Goal: Transaction & Acquisition: Purchase product/service

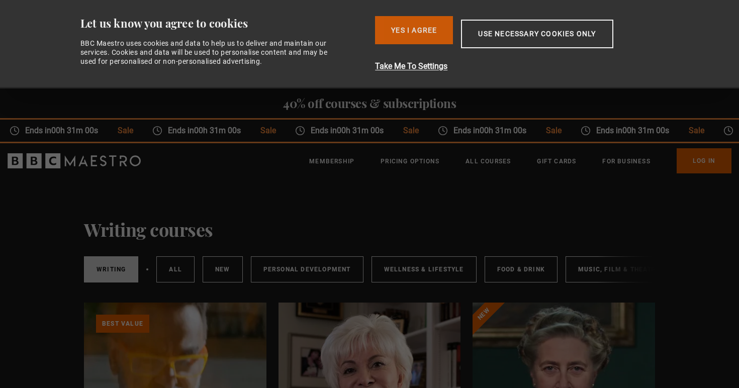
click at [427, 31] on button "Yes I Agree" at bounding box center [414, 30] width 78 height 28
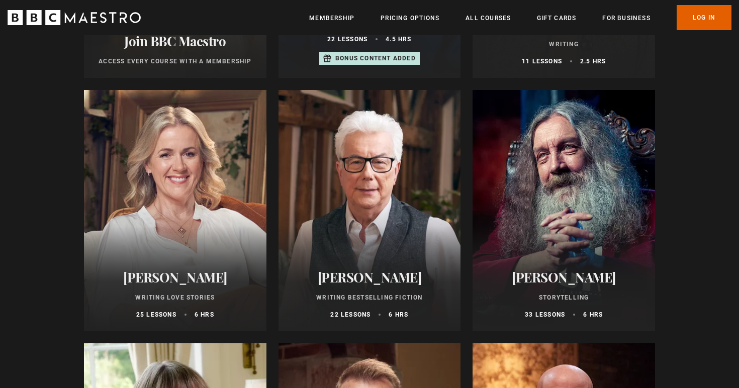
scroll to position [397, 0]
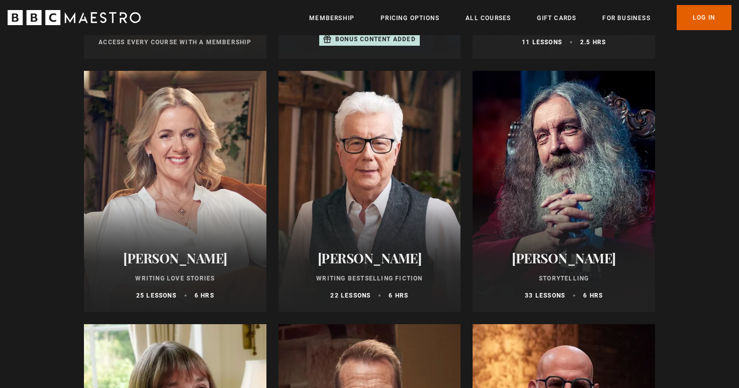
click at [182, 255] on h2 "[PERSON_NAME]" at bounding box center [175, 258] width 158 height 16
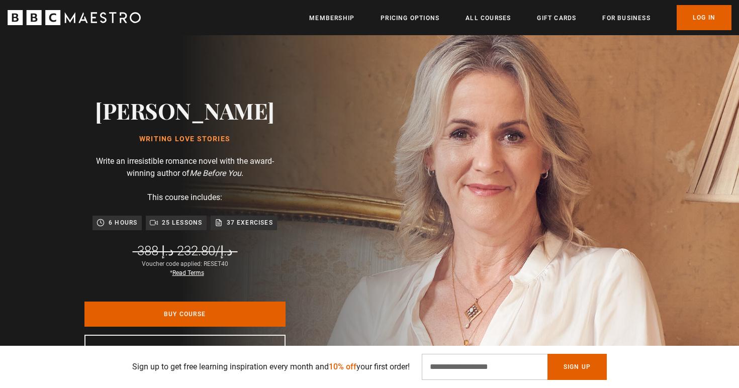
scroll to position [99, 0]
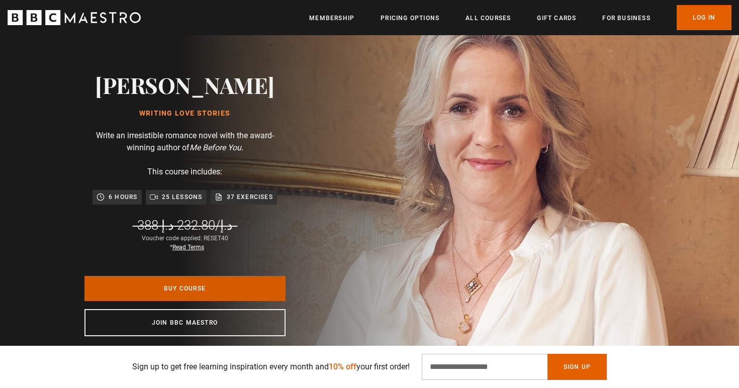
click at [183, 297] on link "Buy Course" at bounding box center [184, 288] width 201 height 25
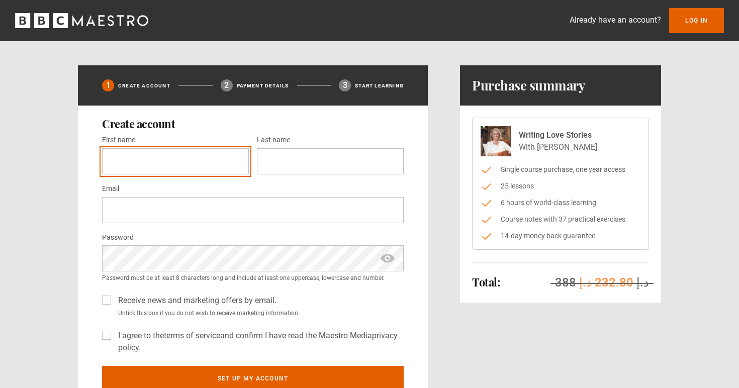
click at [193, 153] on input "First name *" at bounding box center [175, 161] width 147 height 26
type input "*****"
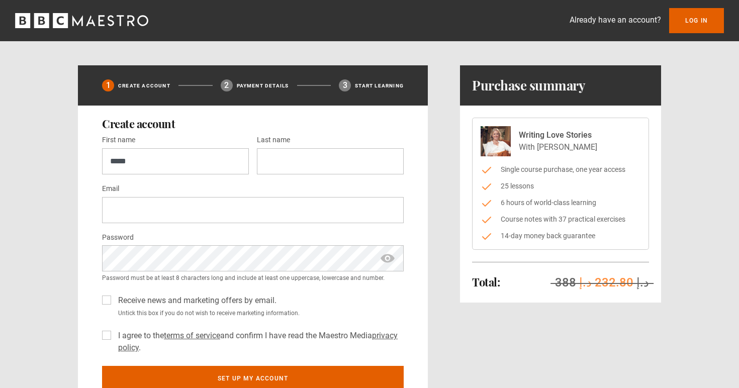
type input "******"
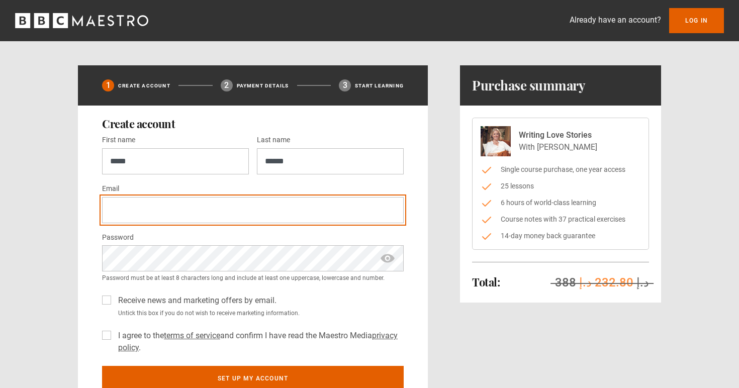
type input "**********"
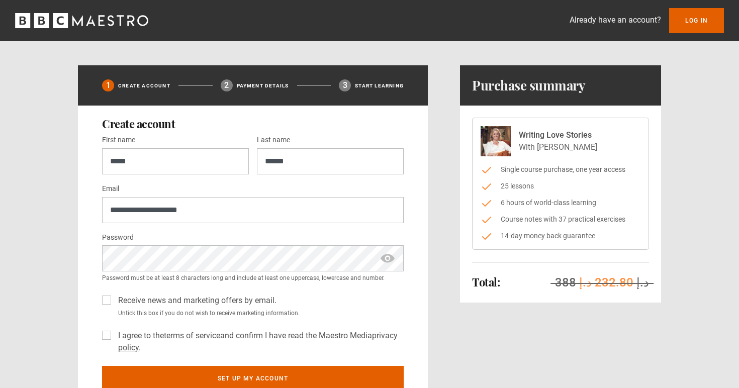
click at [115, 342] on label "I agree to the terms of service and confirm I have read the Maestro Media priva…" at bounding box center [259, 342] width 290 height 24
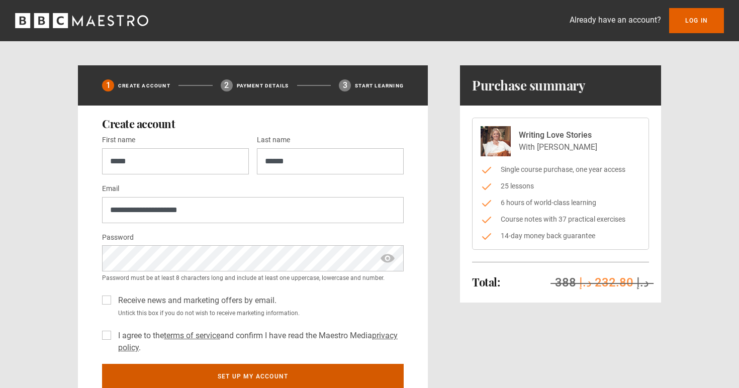
click at [136, 376] on button "Set up my account" at bounding box center [253, 376] width 302 height 25
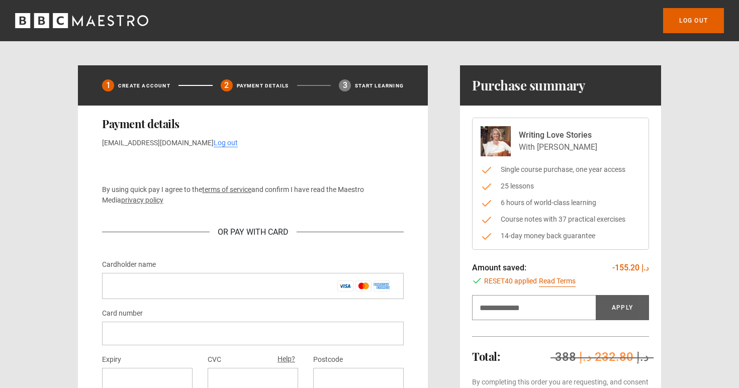
click at [445, 198] on div "1 Create Account 2 Payment details 3 Start learning Payment details naila.abedi…" at bounding box center [369, 317] width 583 height 505
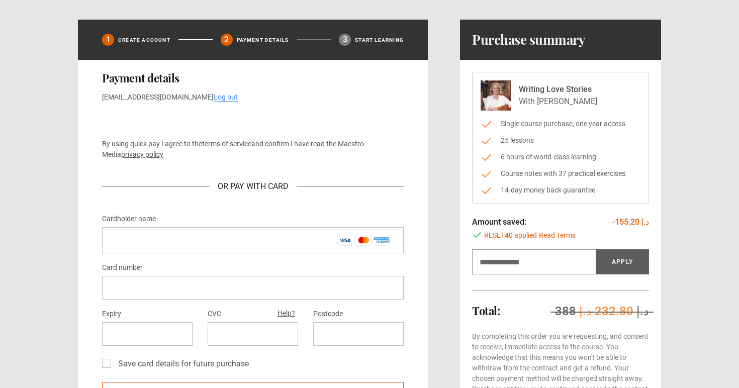
scroll to position [46, 0]
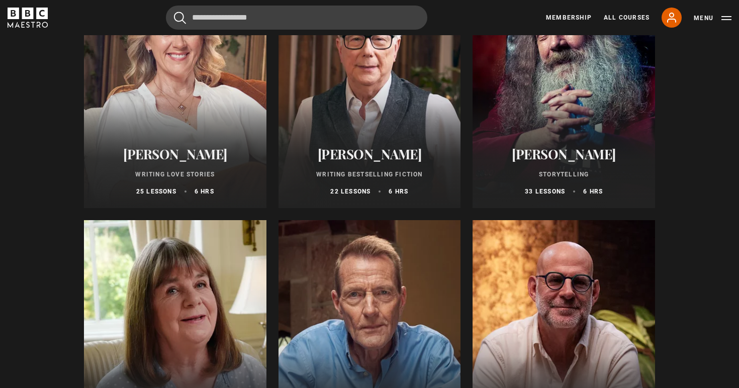
scroll to position [400, 0]
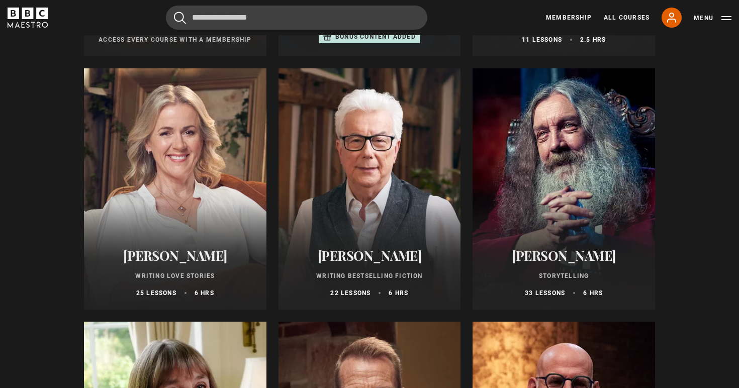
click at [121, 250] on h2 "[PERSON_NAME]" at bounding box center [175, 256] width 158 height 16
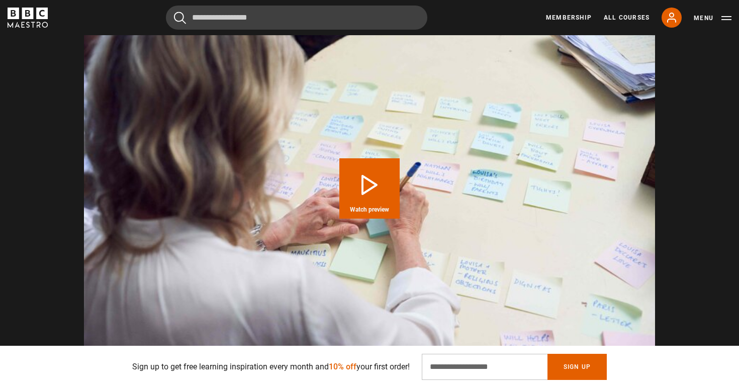
scroll to position [1373, 0]
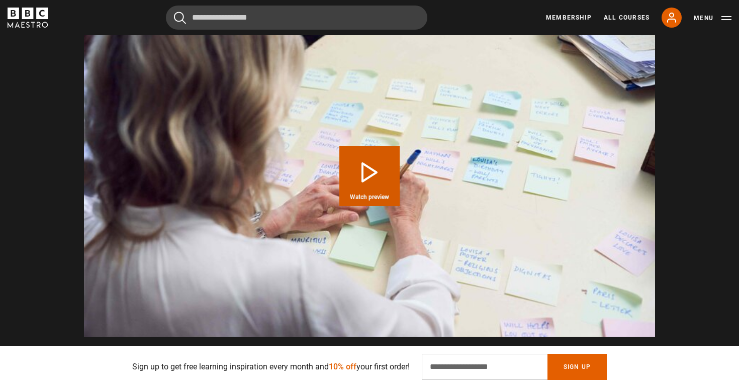
click at [390, 183] on button "Play Course overview for Writing Love Stories with Jojo Moyes Watch preview" at bounding box center [369, 176] width 60 height 60
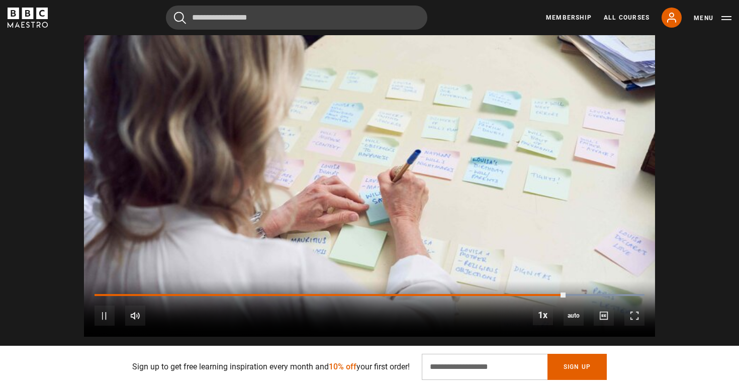
scroll to position [0, 1976]
click at [102, 306] on span "Video Player" at bounding box center [105, 316] width 20 height 20
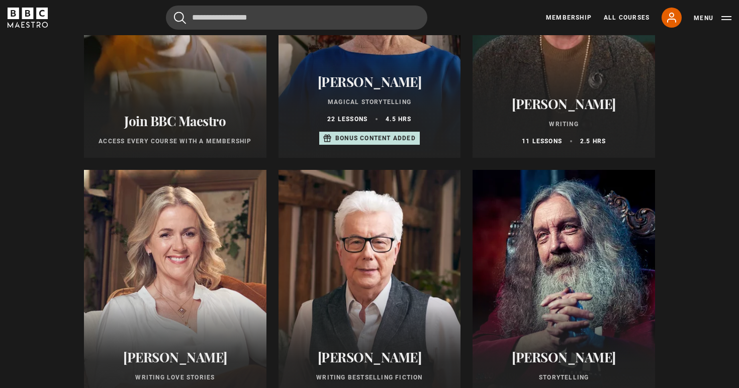
scroll to position [297, 0]
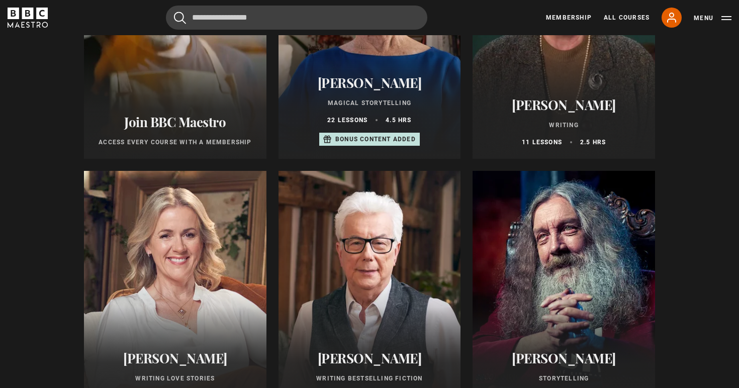
click at [168, 283] on div at bounding box center [175, 291] width 183 height 241
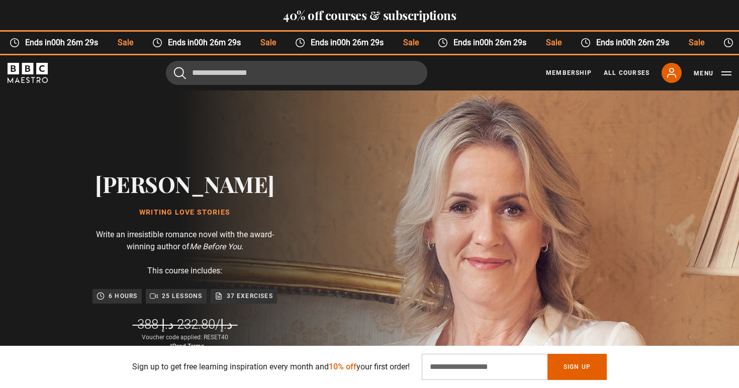
scroll to position [115, 0]
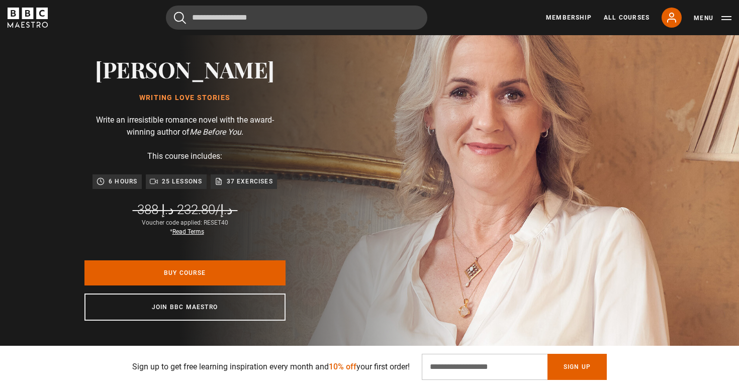
click at [206, 268] on link "Buy Course" at bounding box center [184, 272] width 201 height 25
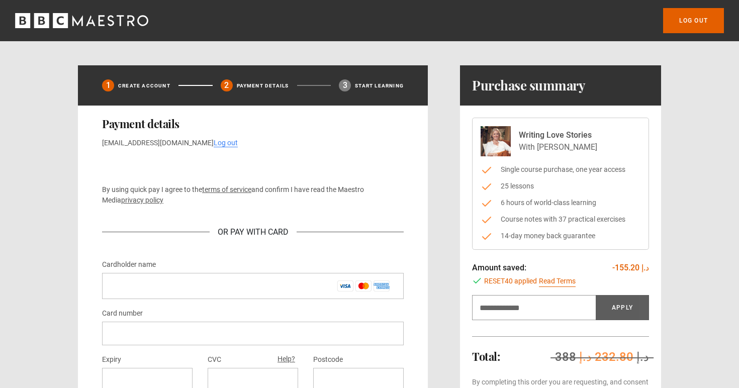
click at [230, 184] on div "By using quick pay I agree to the terms of service and confirm I have read the …" at bounding box center [253, 203] width 302 height 94
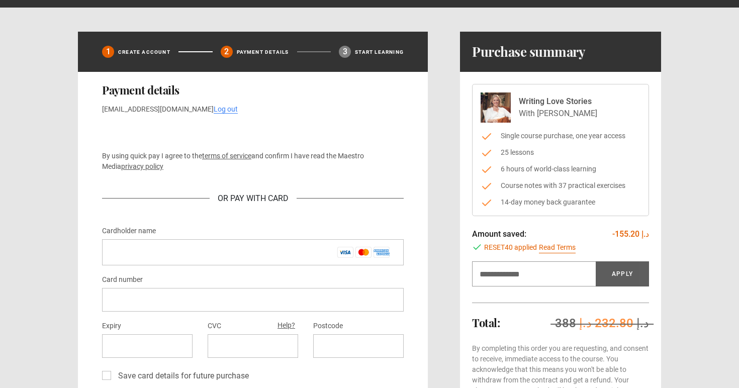
scroll to position [36, 0]
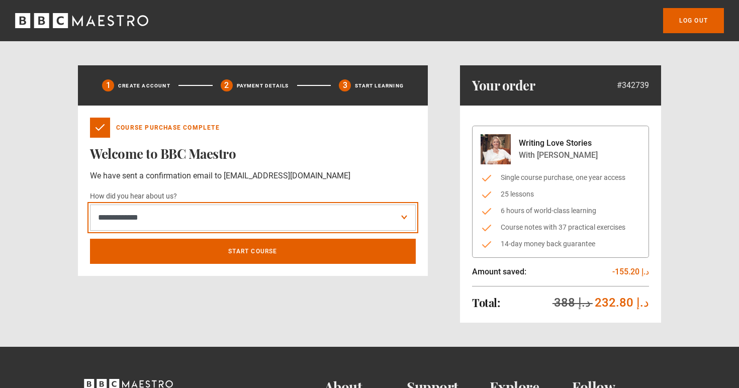
click at [149, 215] on select "**********" at bounding box center [253, 218] width 326 height 26
select select "******"
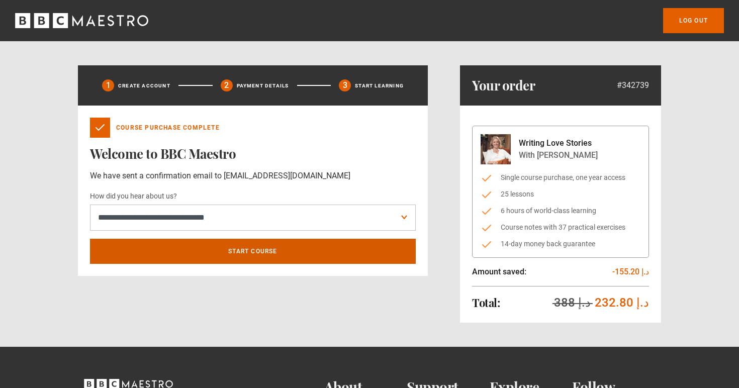
click at [196, 256] on link "Start course" at bounding box center [253, 251] width 326 height 25
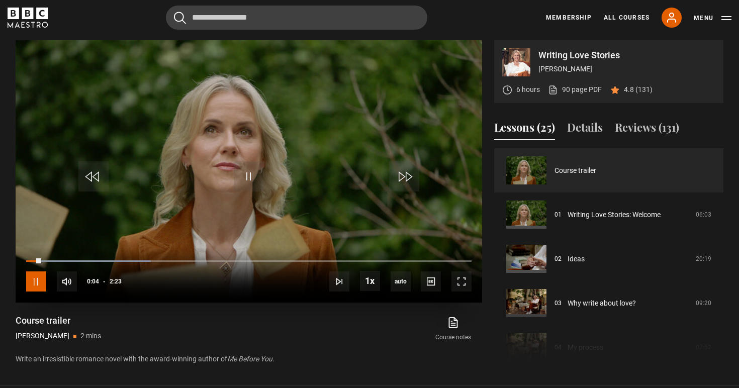
click at [32, 281] on span "Video Player" at bounding box center [36, 281] width 20 height 20
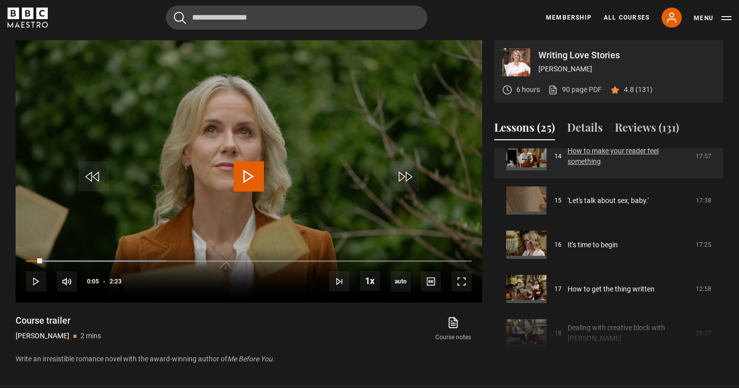
scroll to position [635, 0]
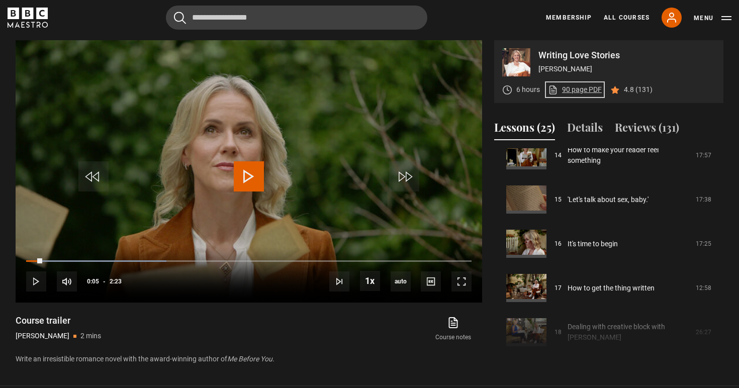
click at [591, 91] on link "90 page PDF (opens in new tab)" at bounding box center [575, 89] width 54 height 11
